Goal: Task Accomplishment & Management: Manage account settings

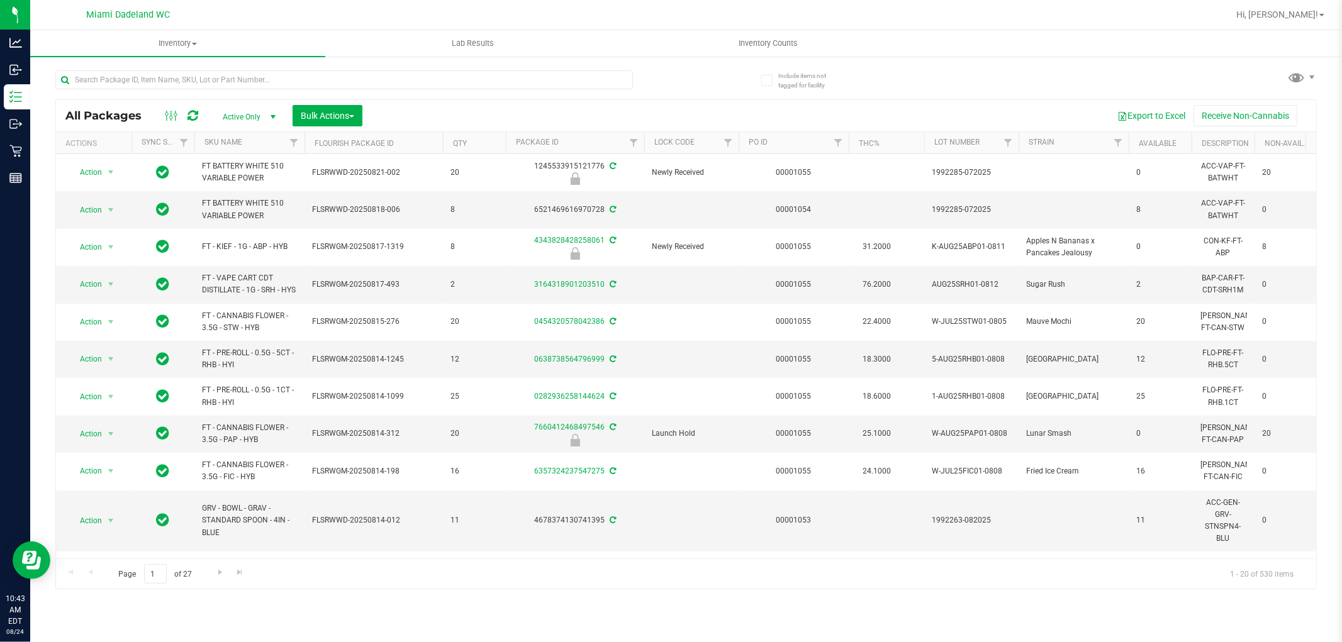
click at [719, 89] on div "All Packages Active Only Active Only Lab Samples Locked All External Internal B…" at bounding box center [685, 323] width 1261 height 531
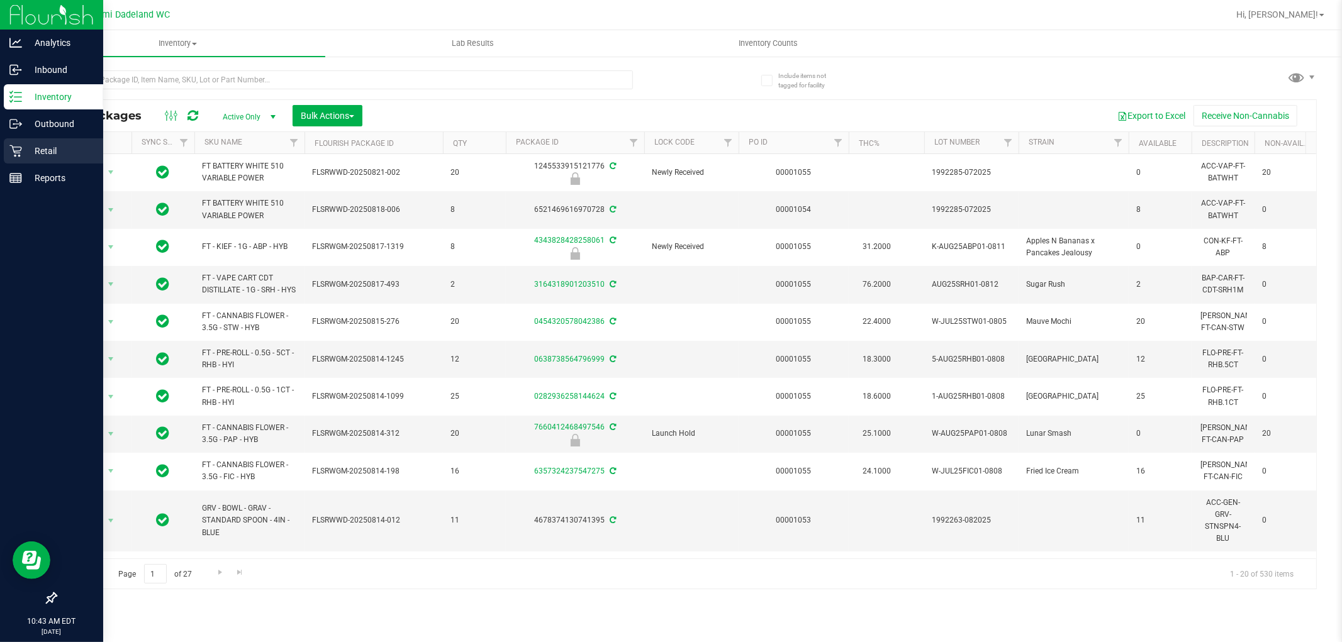
click at [28, 148] on p "Retail" at bounding box center [59, 150] width 75 height 15
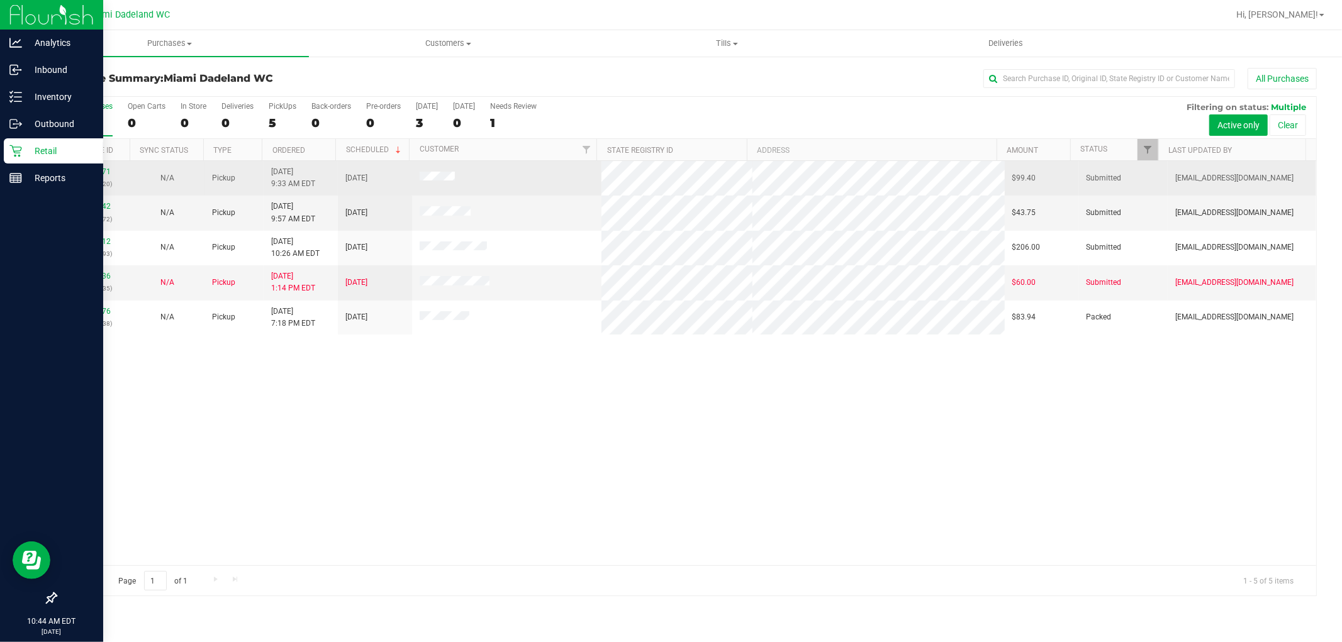
click at [84, 167] on div "11837971 (316942820)" at bounding box center [93, 178] width 59 height 24
click at [94, 172] on link "11837971" at bounding box center [92, 171] width 35 height 9
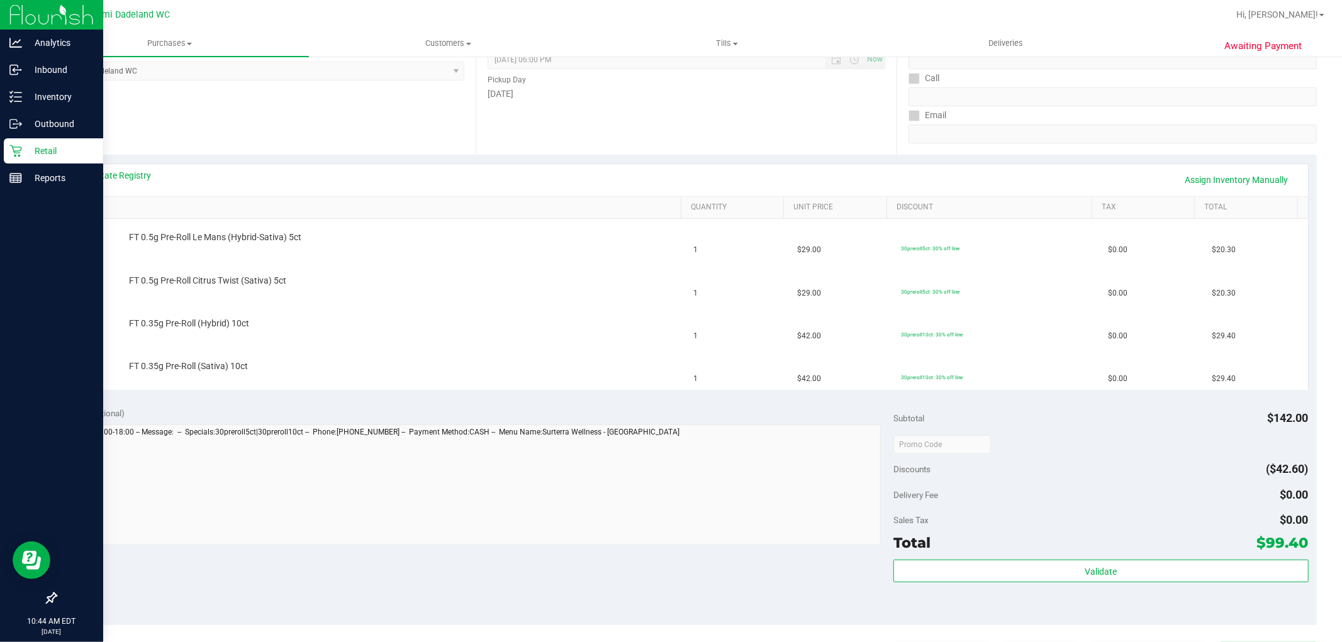
scroll to position [209, 0]
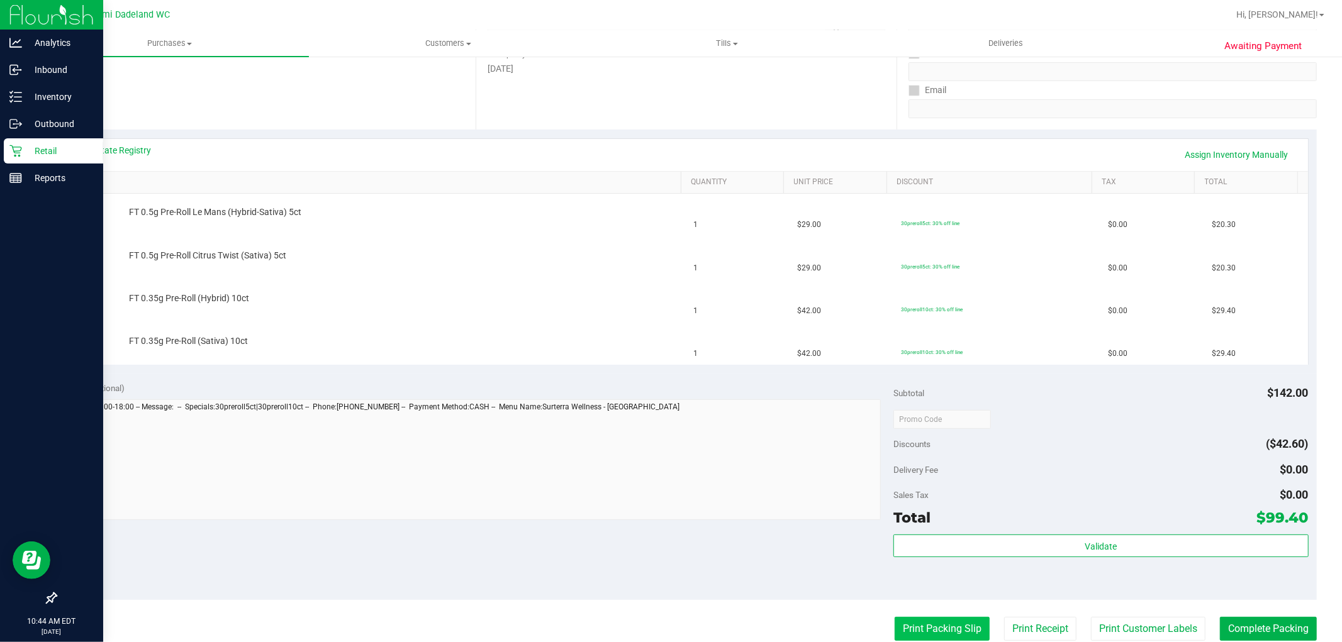
click at [916, 631] on button "Print Packing Slip" at bounding box center [941, 629] width 95 height 24
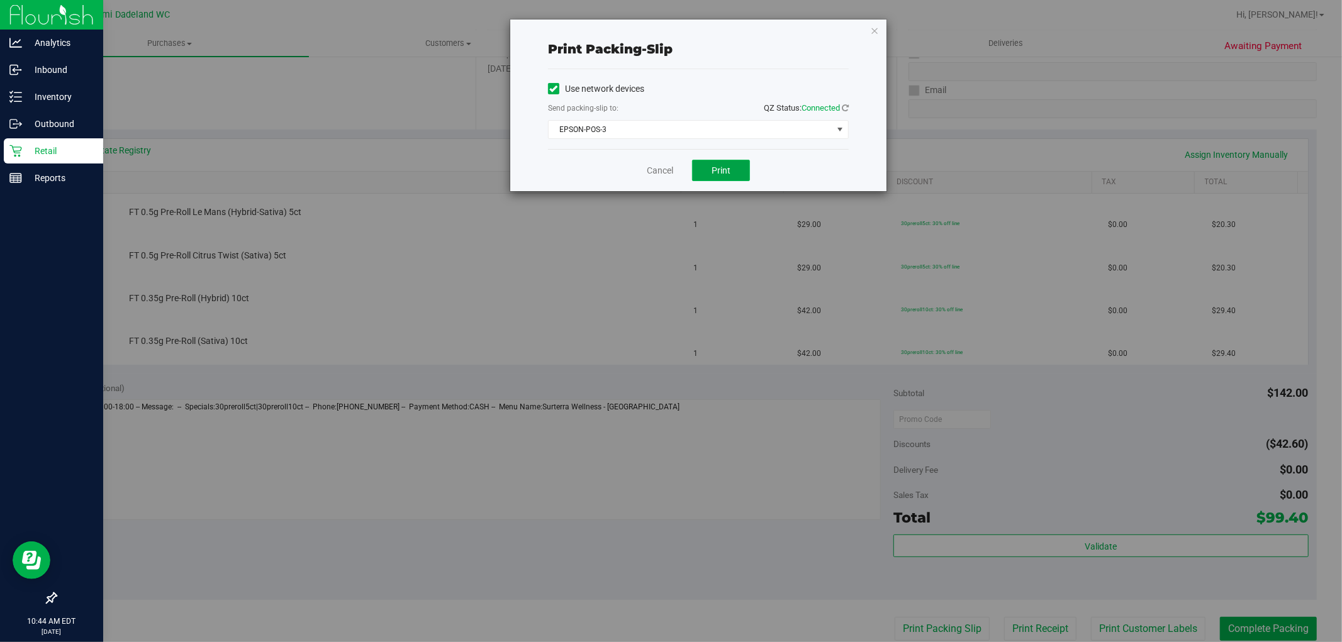
click at [739, 178] on button "Print" at bounding box center [721, 170] width 58 height 21
click at [657, 167] on link "Cancel" at bounding box center [660, 170] width 26 height 13
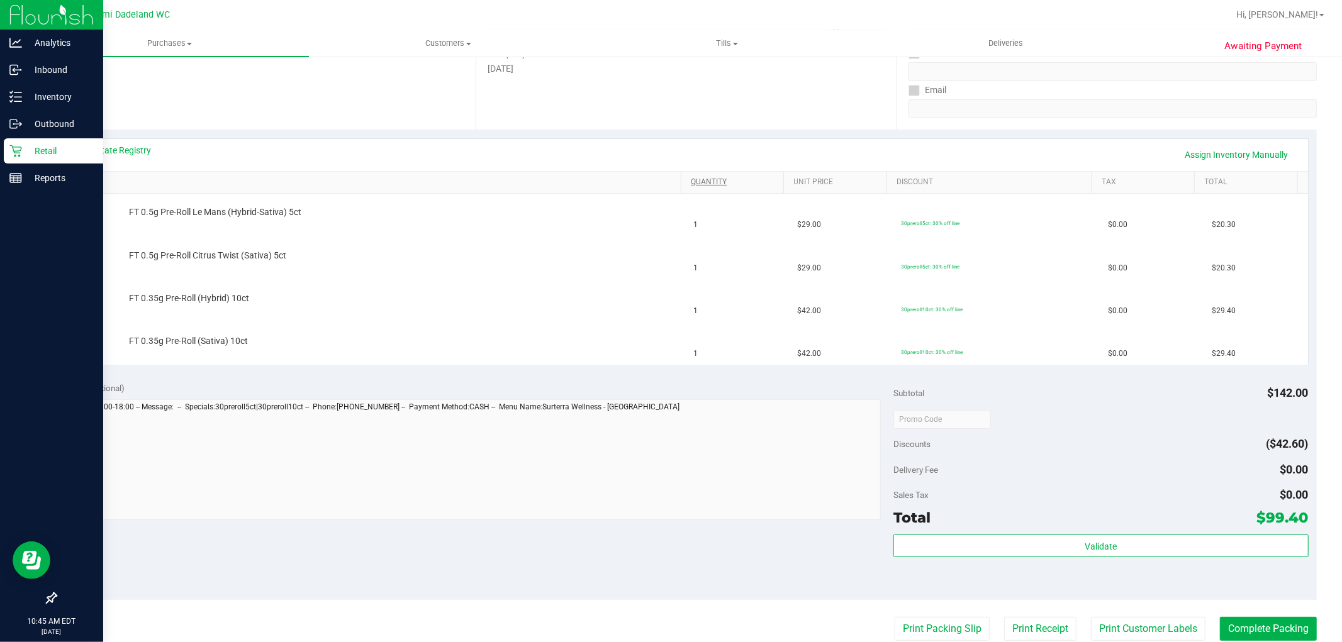
click at [894, 617] on button "Print Packing Slip" at bounding box center [941, 629] width 95 height 24
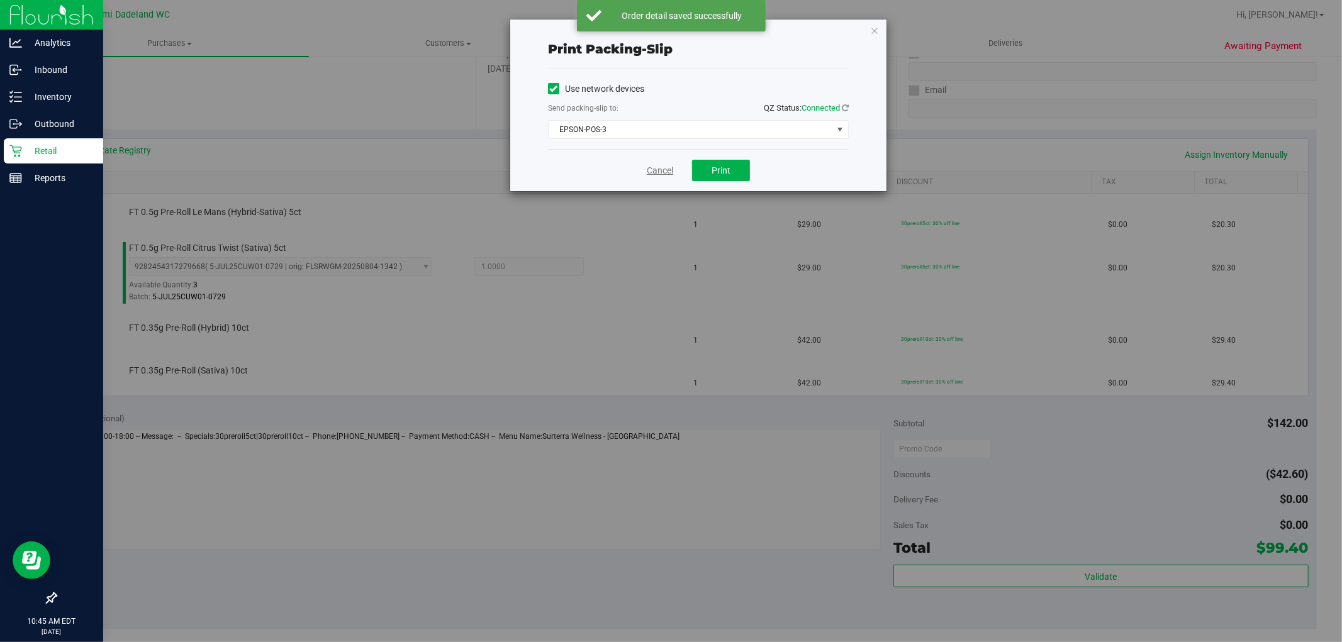
click at [657, 174] on link "Cancel" at bounding box center [660, 170] width 26 height 13
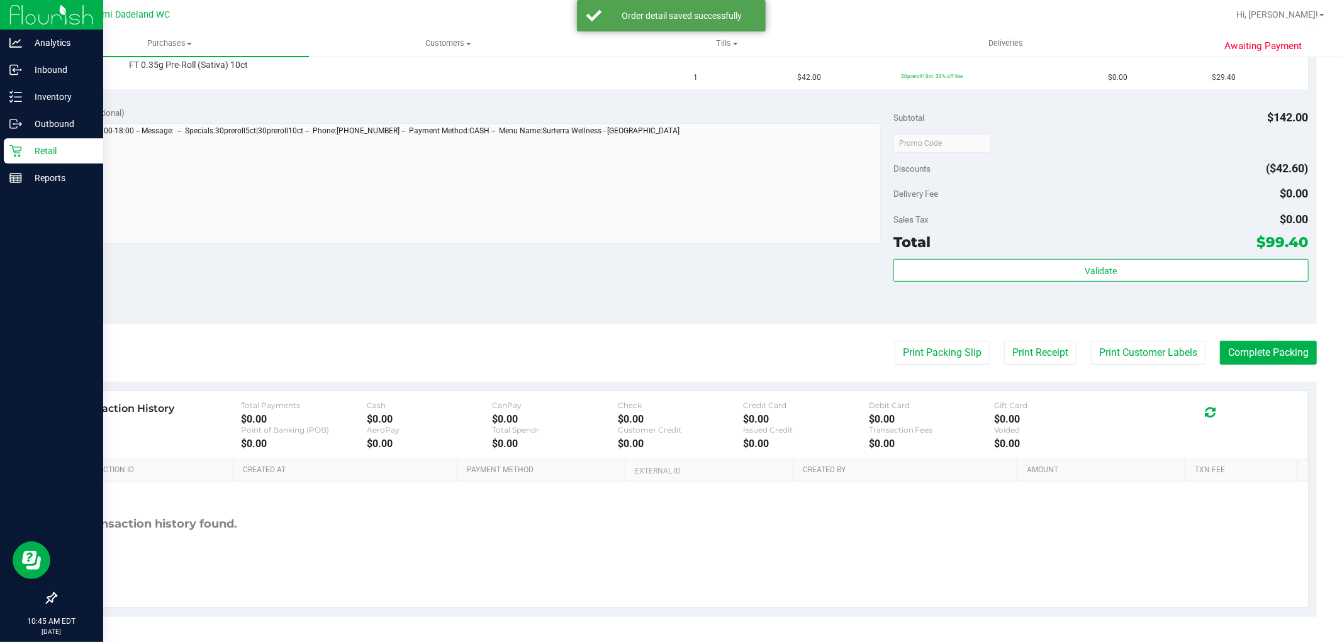
click at [653, 273] on div "Notes (optional) Subtotal $142.00 Discounts ($42.60) Delivery Fee $0.00 Sales T…" at bounding box center [685, 210] width 1261 height 226
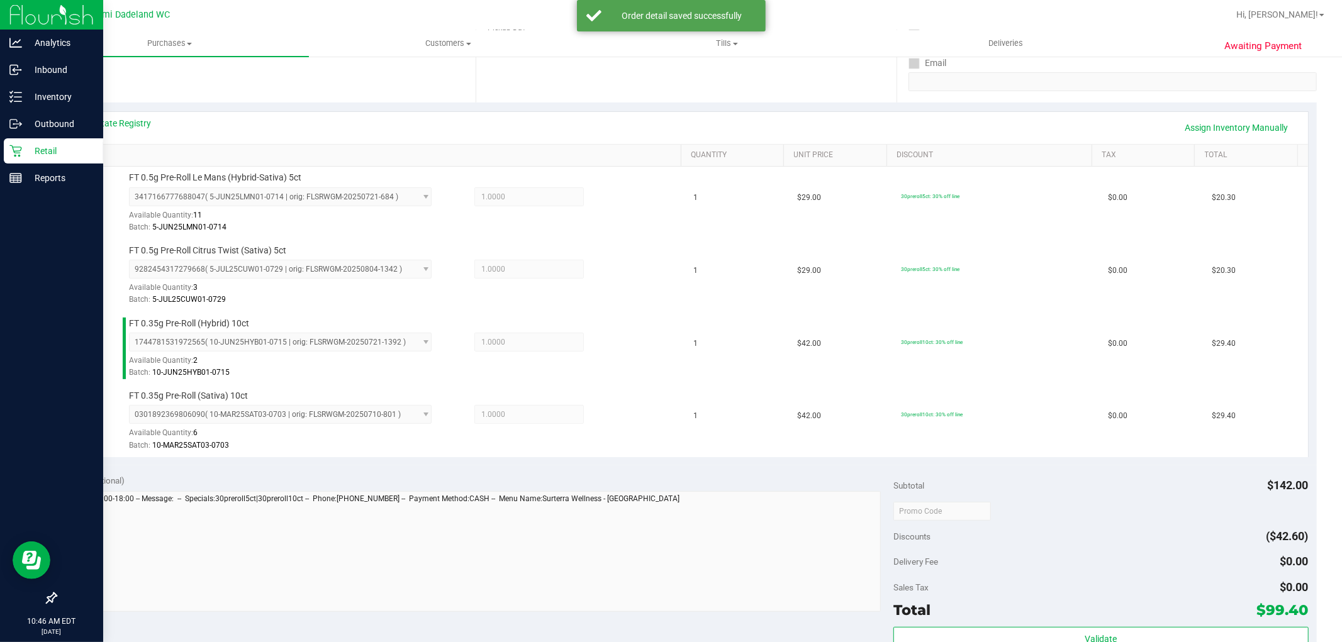
scroll to position [516, 0]
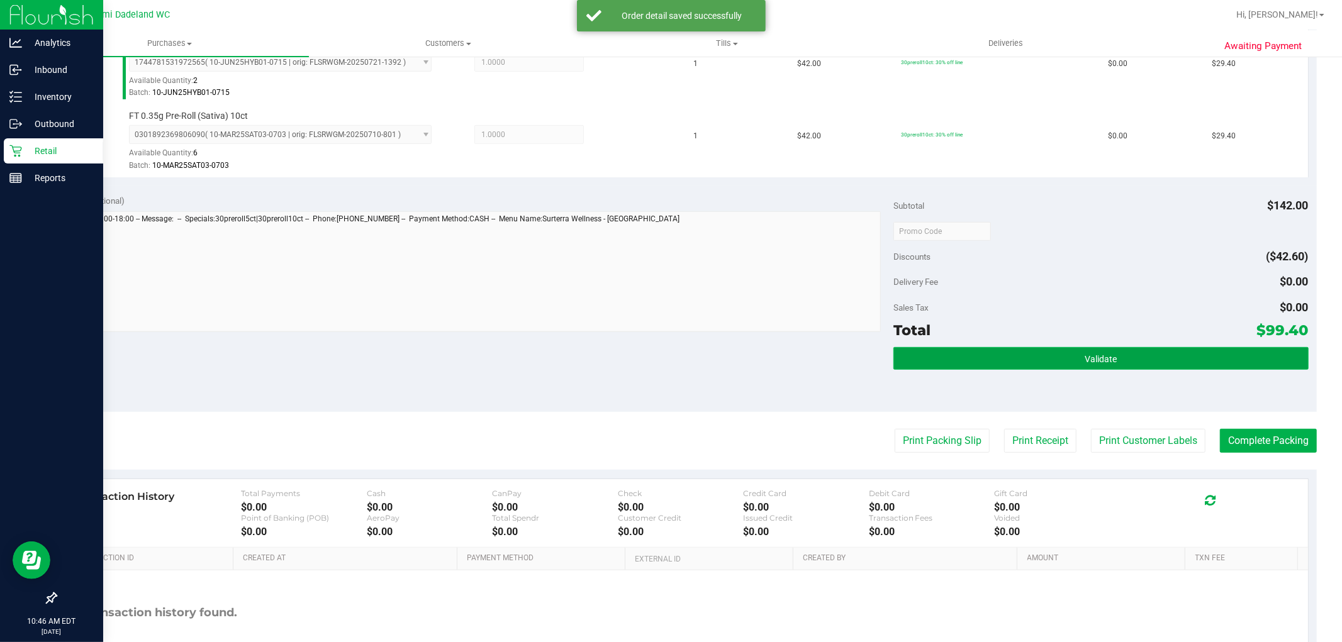
click at [1128, 351] on button "Validate" at bounding box center [1100, 358] width 414 height 23
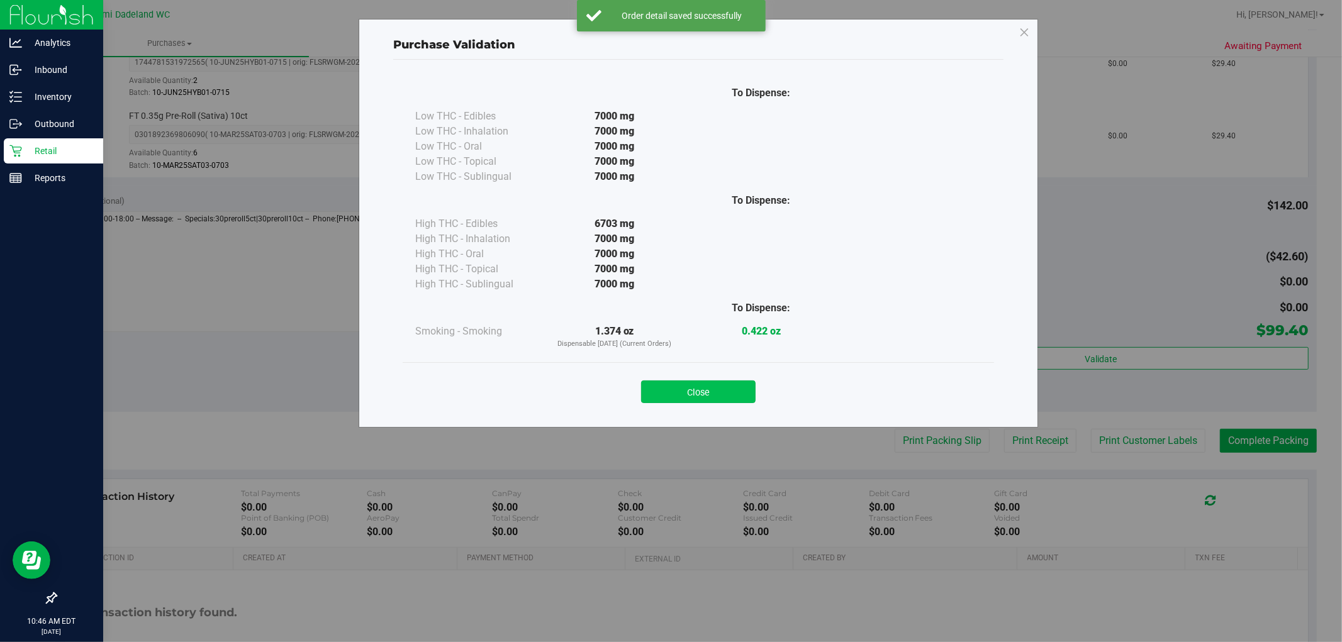
click at [693, 399] on button "Close" at bounding box center [698, 392] width 114 height 23
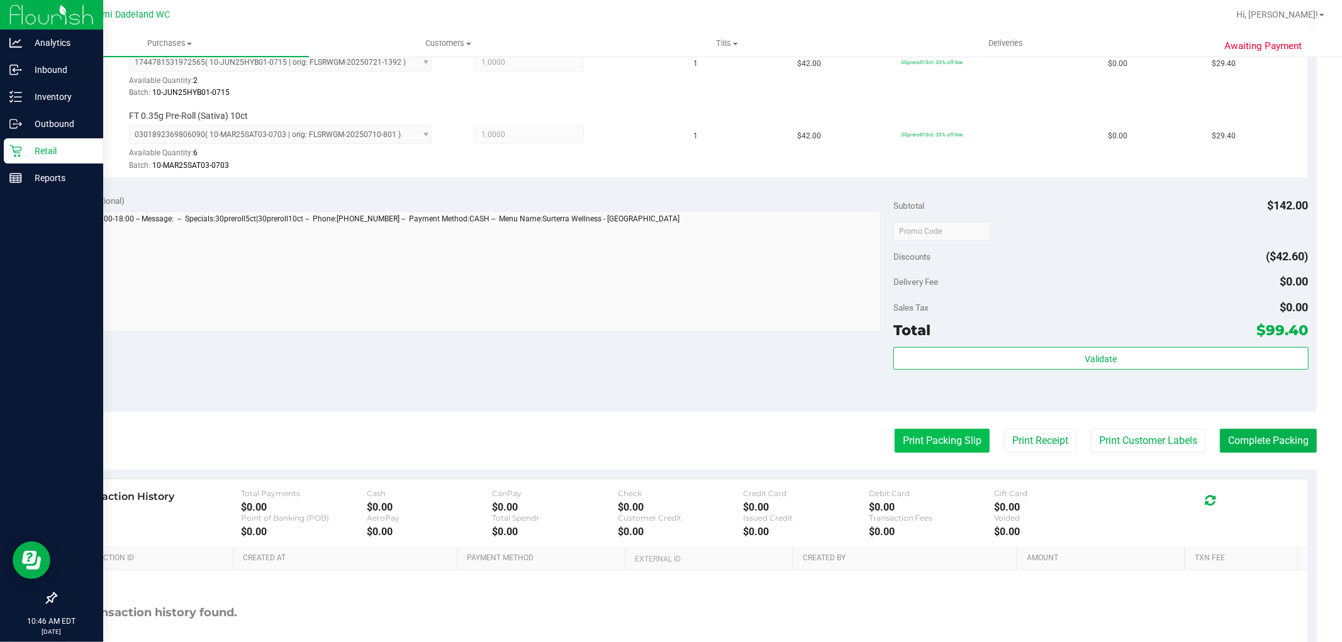
click at [948, 445] on button "Print Packing Slip" at bounding box center [941, 441] width 95 height 24
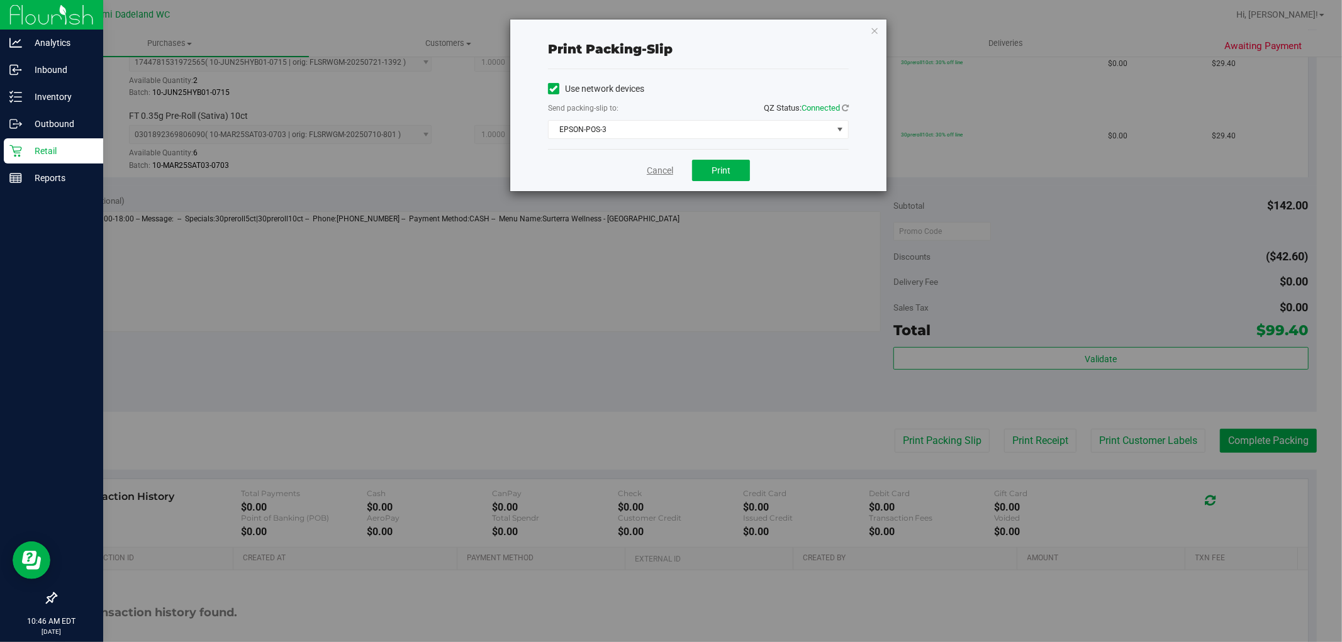
click at [663, 169] on link "Cancel" at bounding box center [660, 170] width 26 height 13
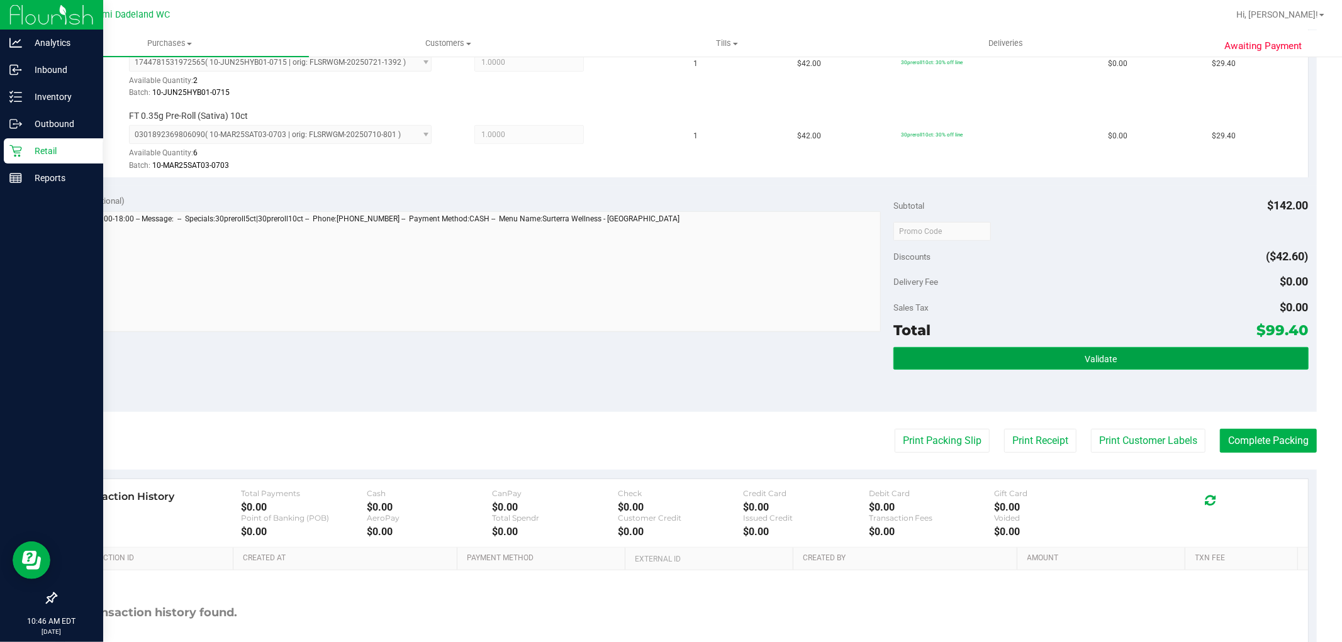
click at [971, 352] on button "Validate" at bounding box center [1100, 358] width 414 height 23
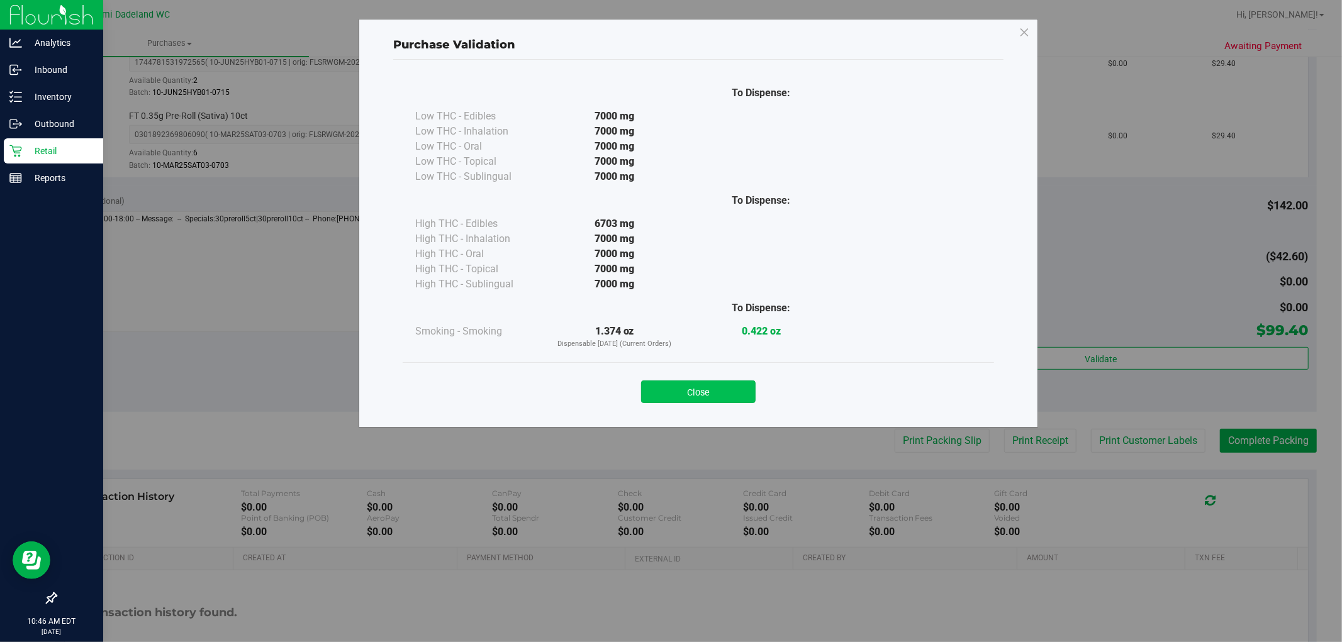
click at [707, 389] on button "Close" at bounding box center [698, 392] width 114 height 23
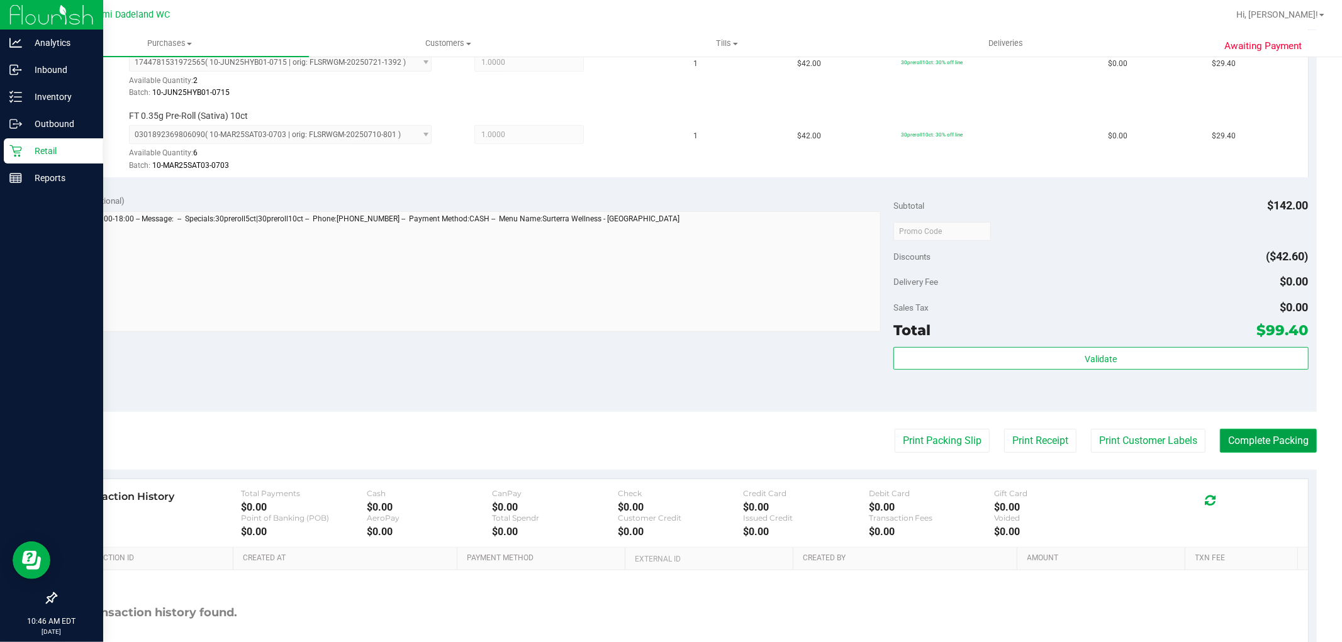
click at [1238, 447] on button "Complete Packing" at bounding box center [1267, 441] width 97 height 24
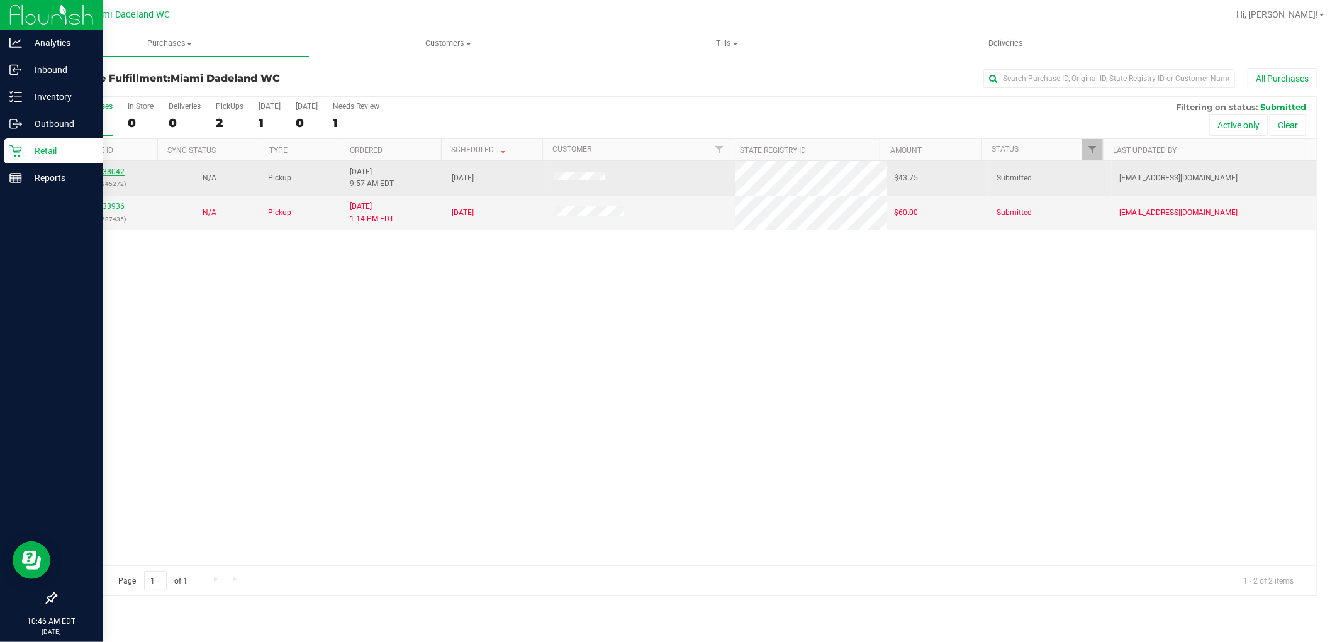
click at [108, 173] on link "11838042" at bounding box center [106, 171] width 35 height 9
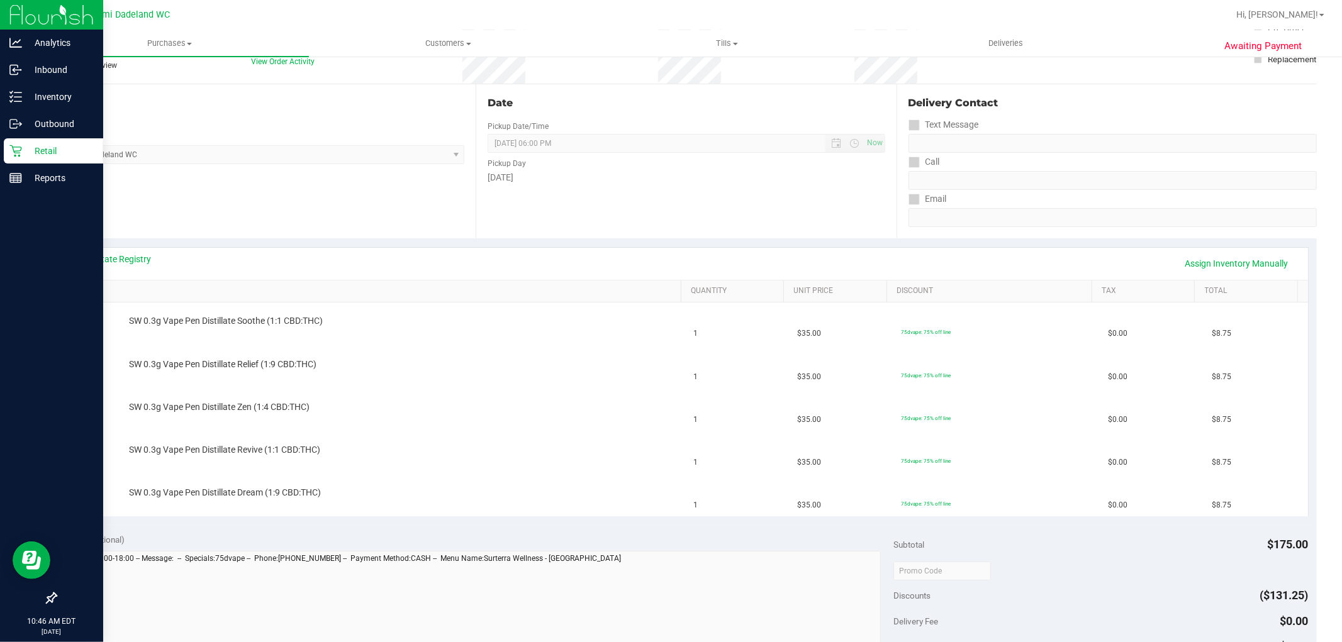
scroll to position [140, 0]
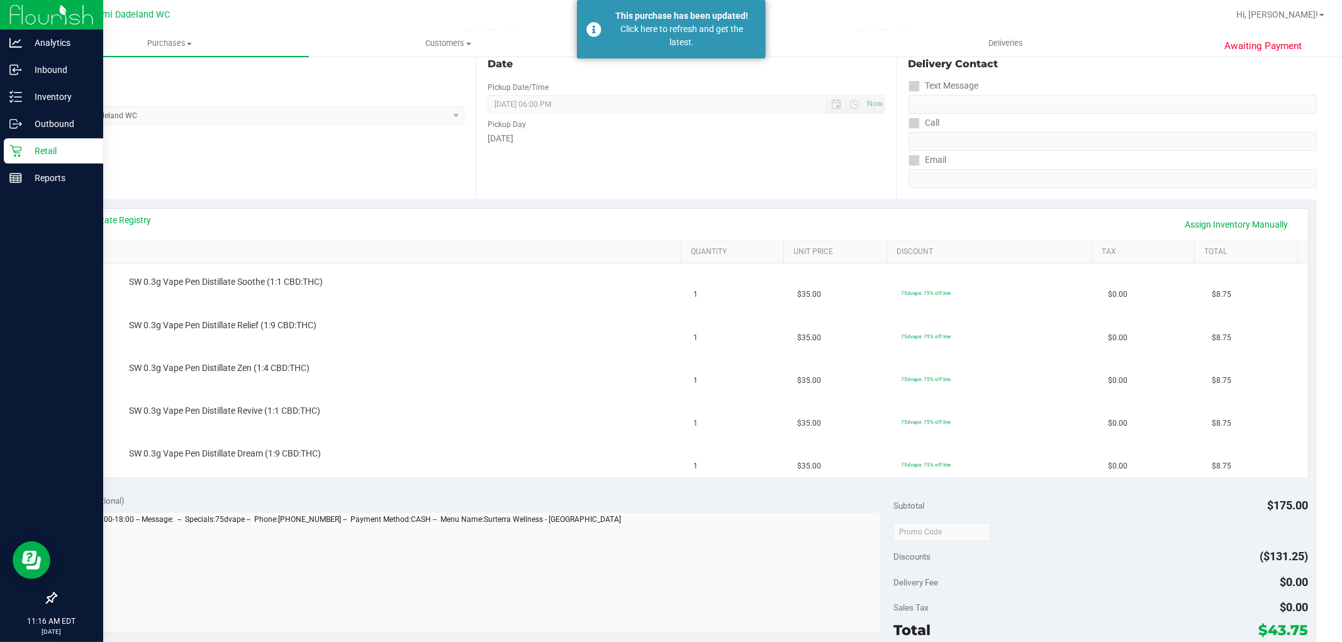
click at [35, 148] on p "Retail" at bounding box center [59, 150] width 75 height 15
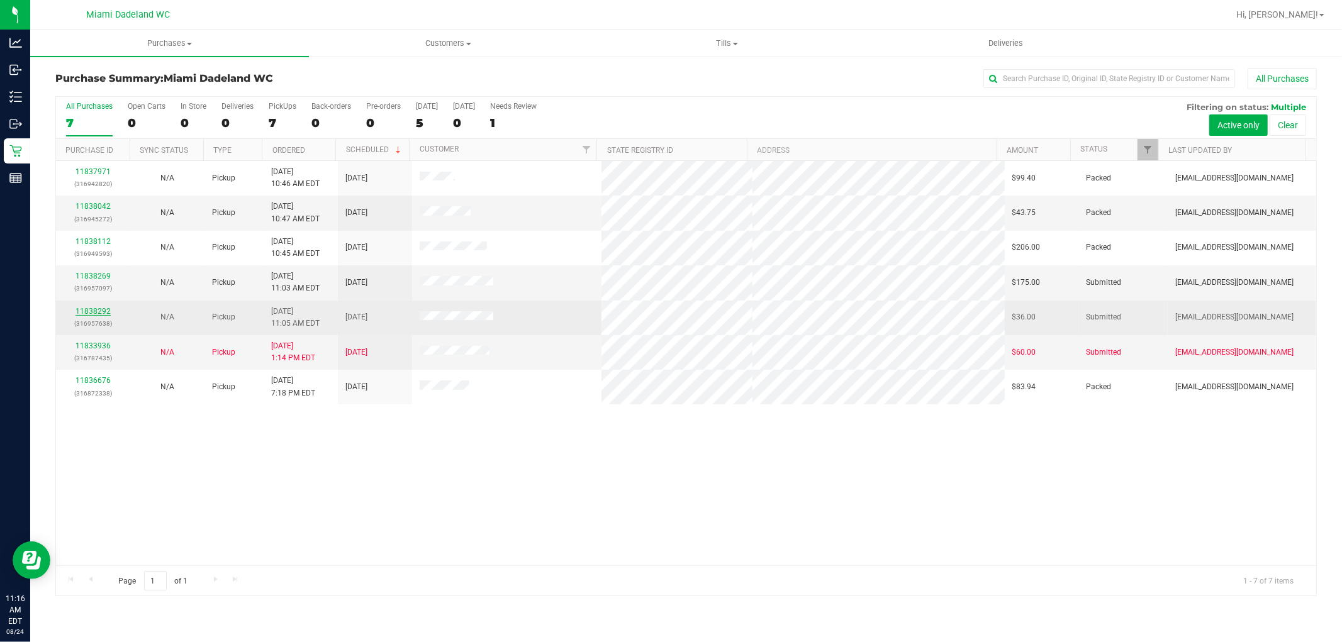
click at [79, 312] on link "11838292" at bounding box center [92, 311] width 35 height 9
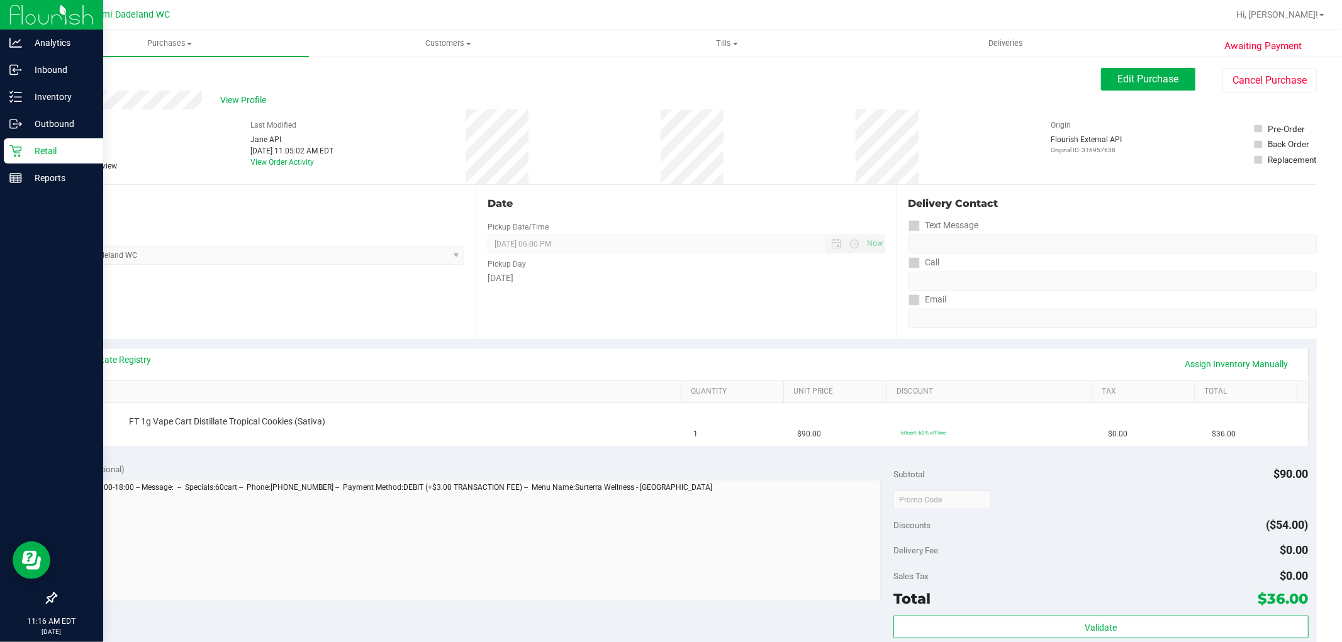
click at [39, 152] on p "Retail" at bounding box center [59, 150] width 75 height 15
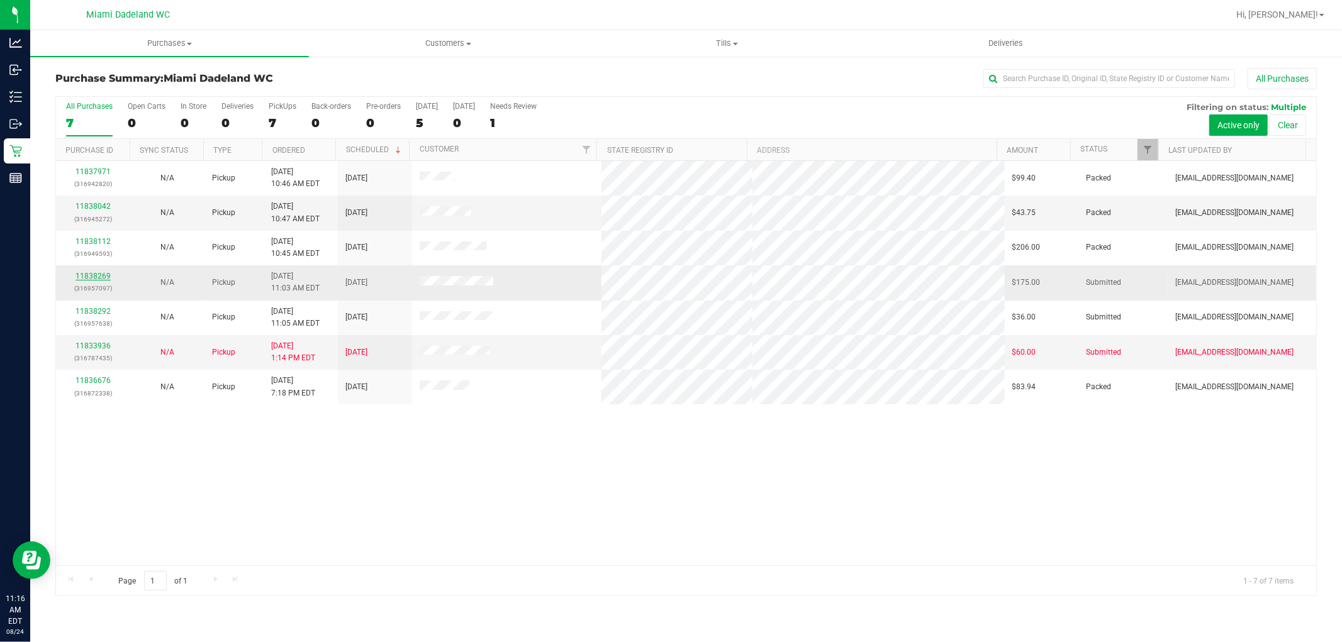
click at [103, 277] on link "11838269" at bounding box center [92, 276] width 35 height 9
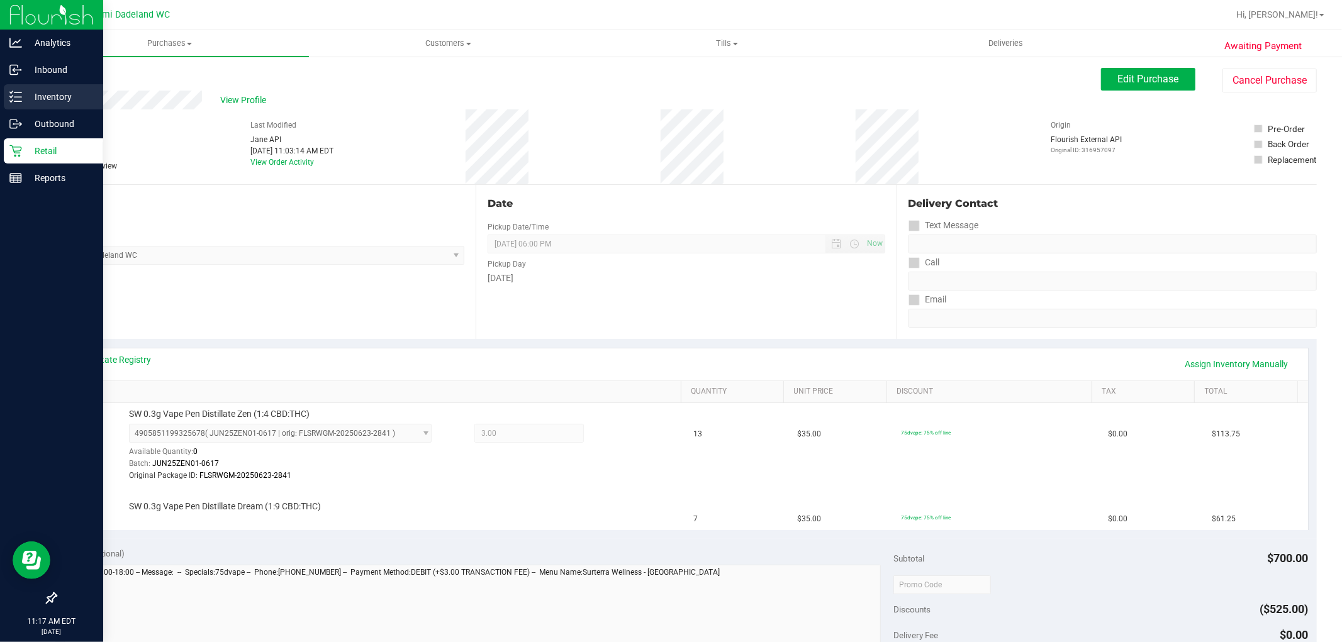
click at [61, 96] on p "Inventory" at bounding box center [59, 96] width 75 height 15
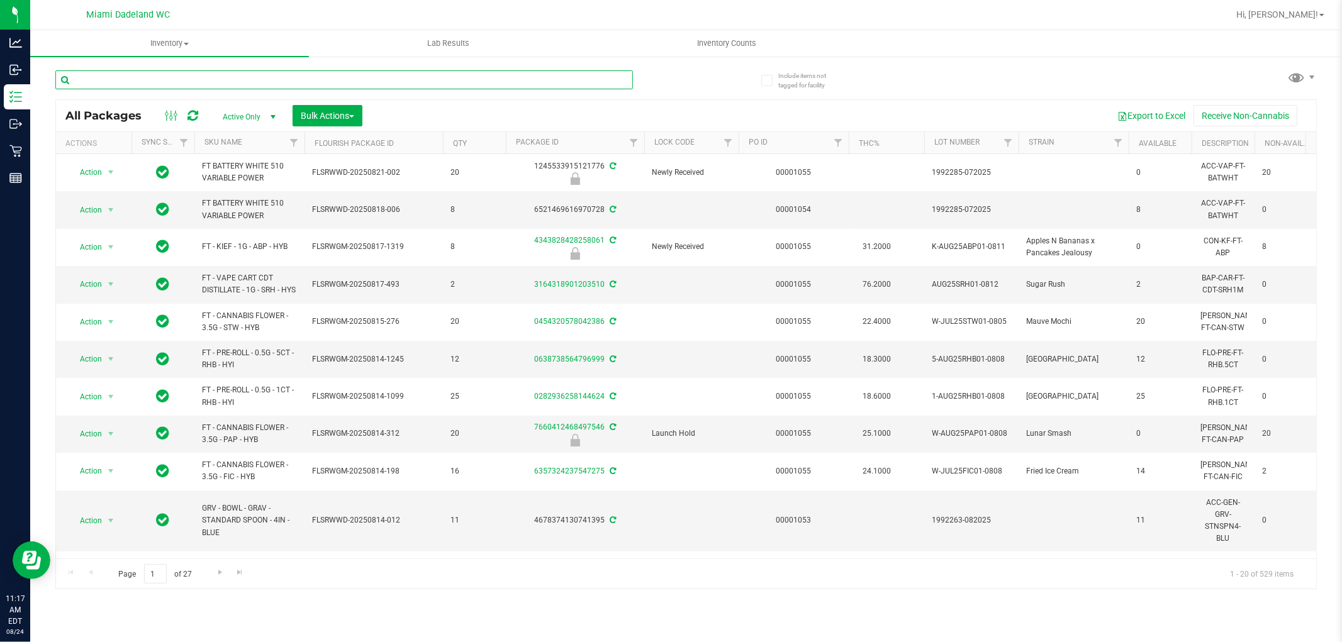
click at [503, 79] on input "text" at bounding box center [343, 79] width 577 height 19
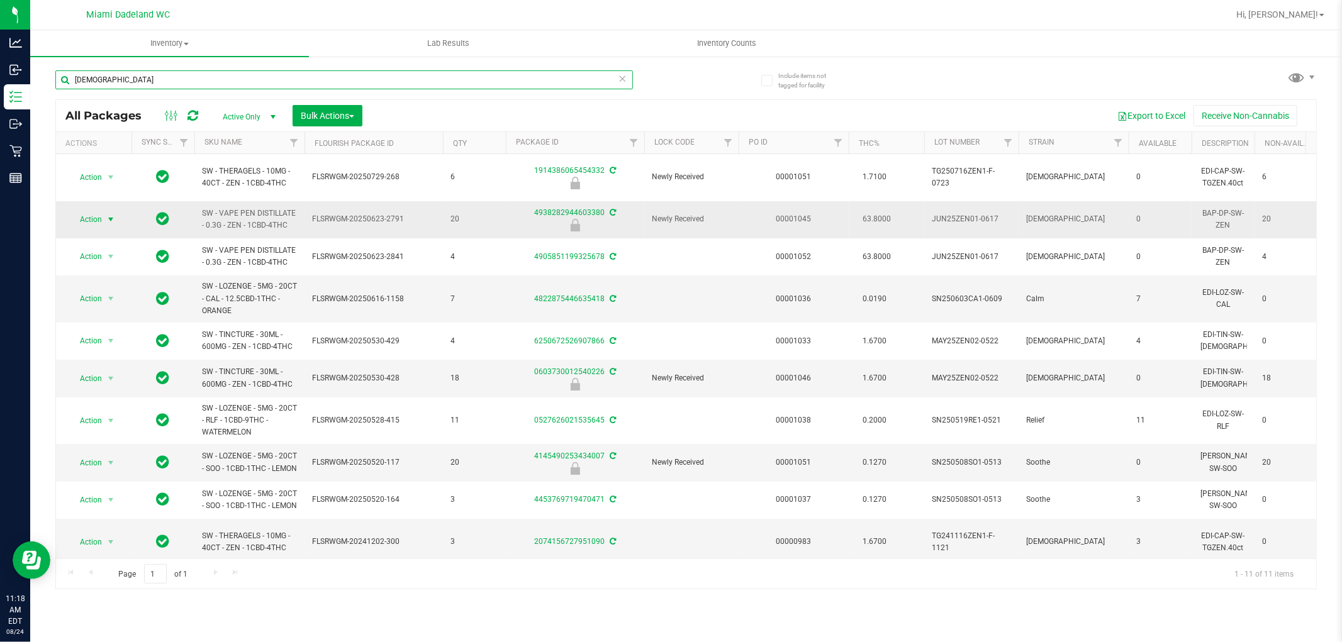
type input "[DEMOGRAPHIC_DATA]"
click at [99, 211] on span "Action" at bounding box center [86, 220] width 34 height 18
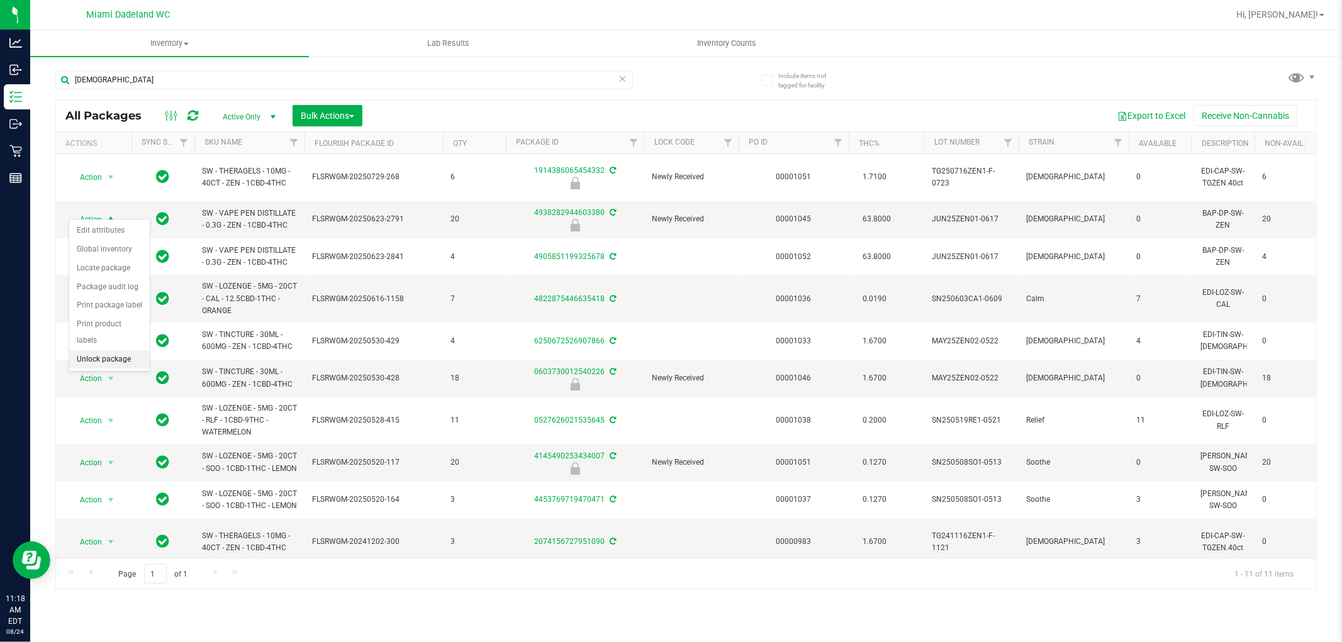
click at [111, 360] on li "Unlock package" at bounding box center [109, 359] width 81 height 19
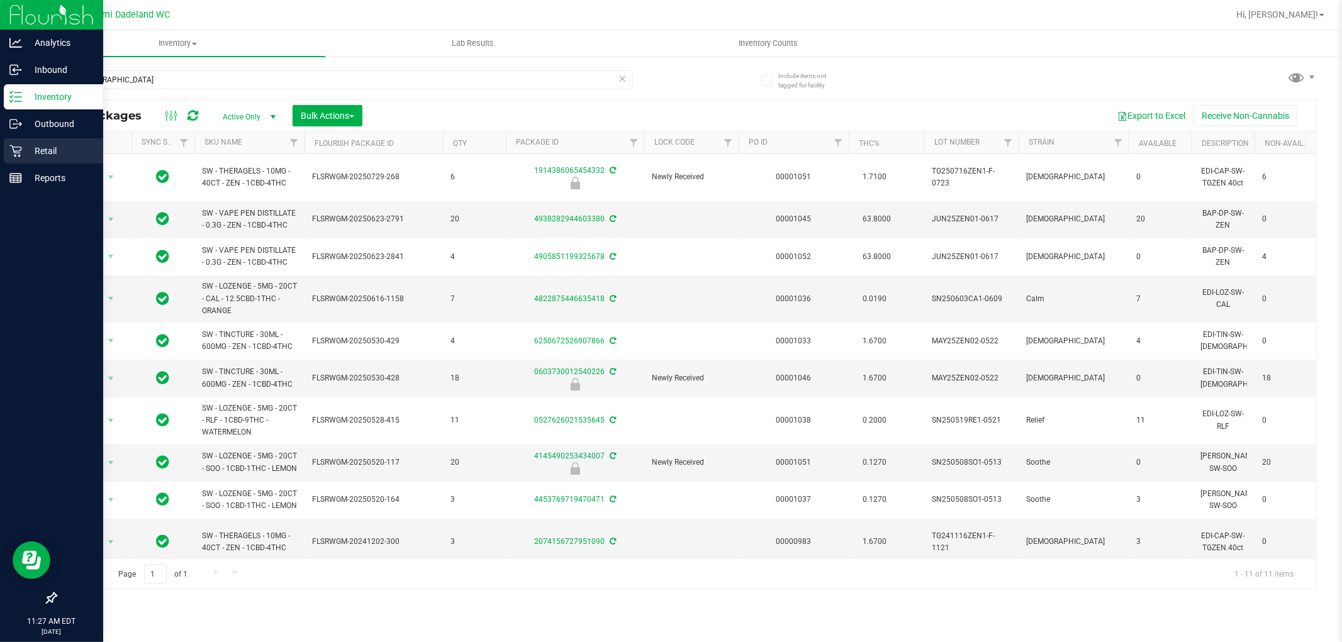
click at [23, 158] on div "Retail" at bounding box center [53, 150] width 99 height 25
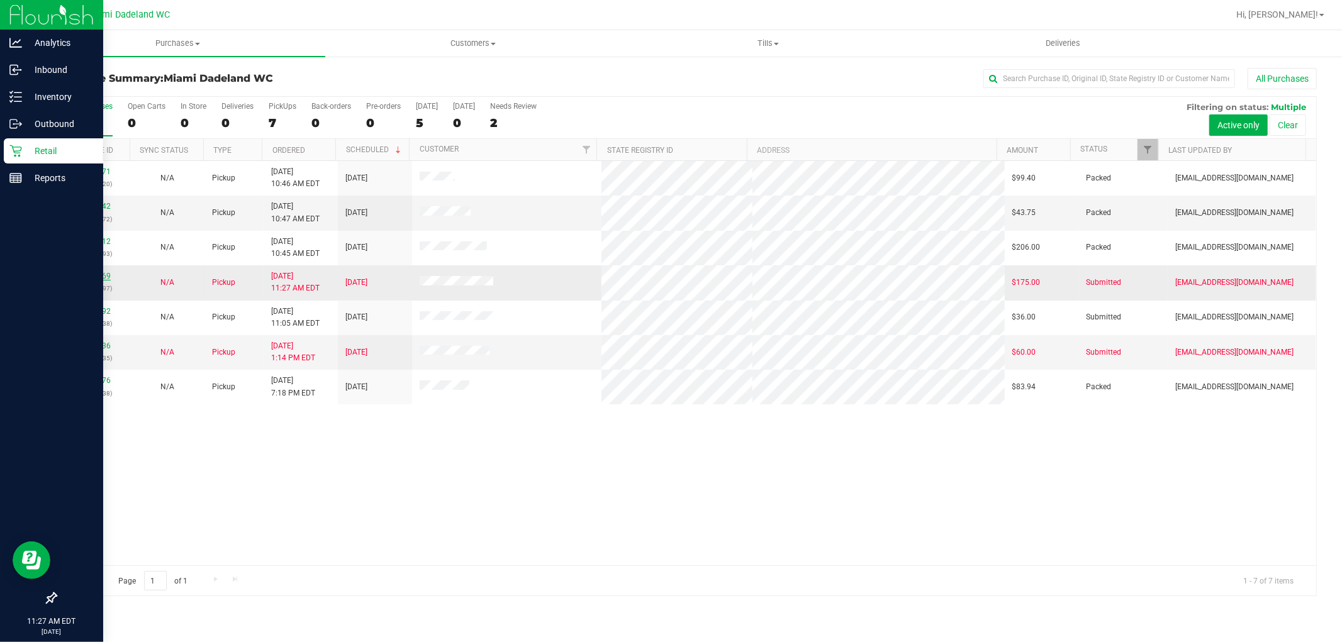
click at [84, 274] on link "11838269" at bounding box center [92, 276] width 35 height 9
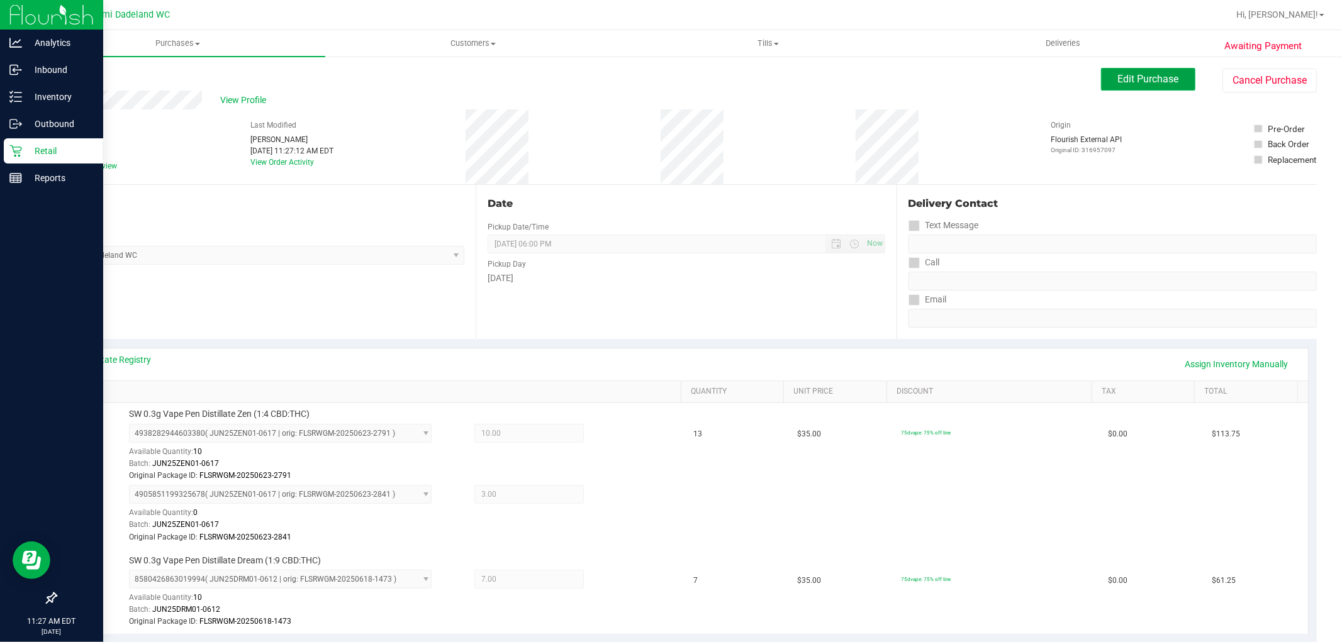
click at [1114, 85] on button "Edit Purchase" at bounding box center [1148, 79] width 94 height 23
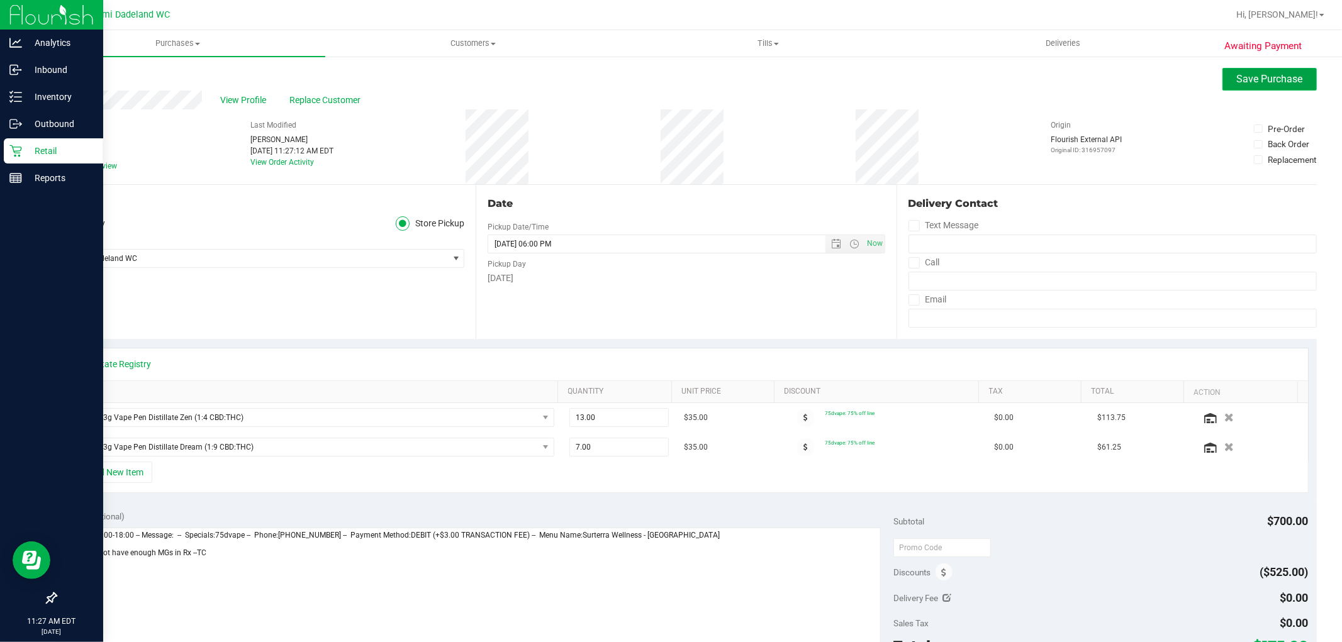
click at [1236, 73] on span "Save Purchase" at bounding box center [1269, 79] width 66 height 12
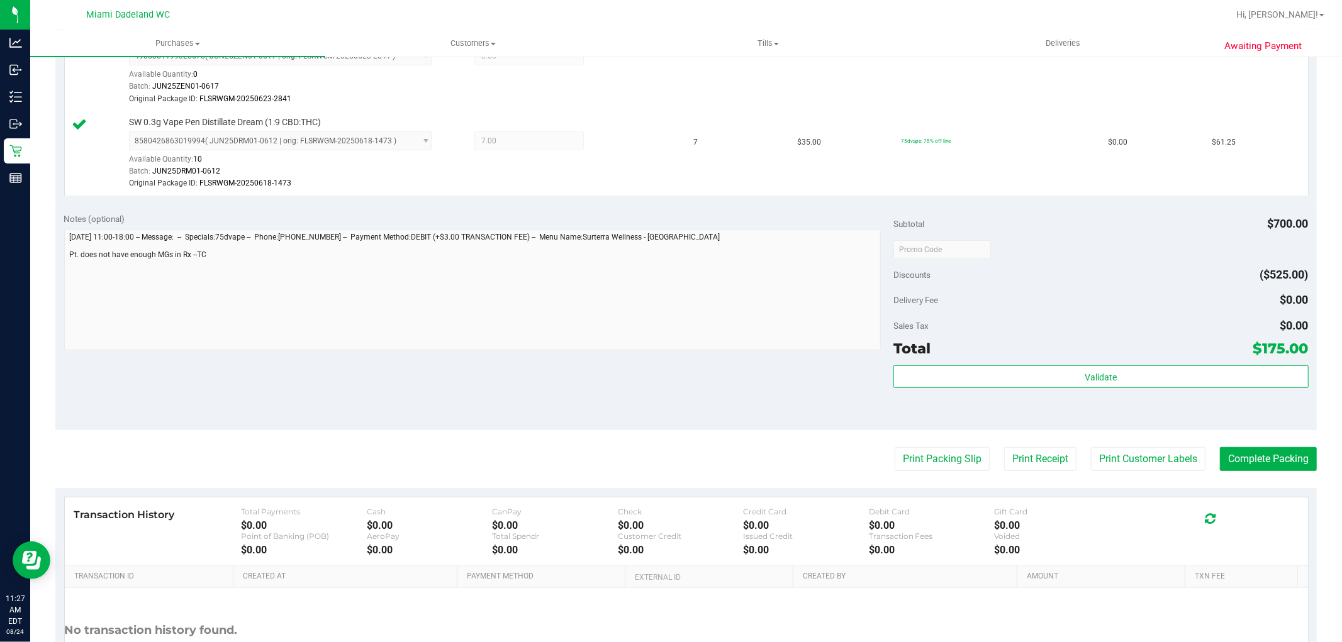
scroll to position [545, 0]
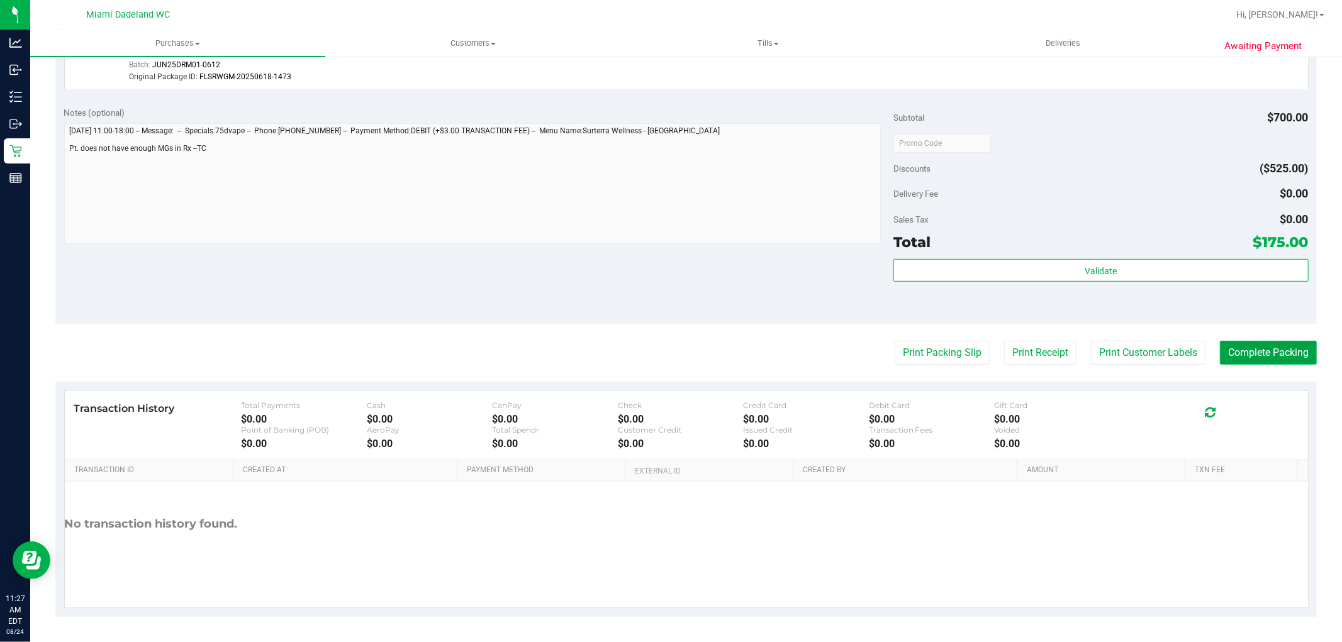
click at [1260, 353] on button "Complete Packing" at bounding box center [1267, 353] width 97 height 24
